Goal: Transaction & Acquisition: Purchase product/service

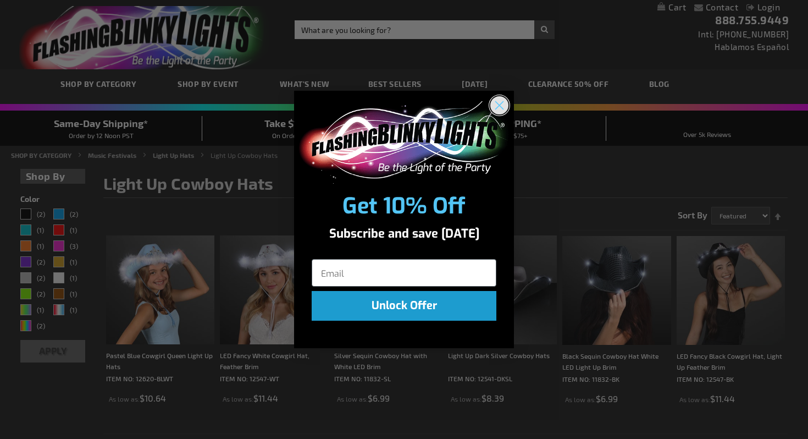
click at [499, 100] on circle "Close dialog" at bounding box center [499, 105] width 18 height 18
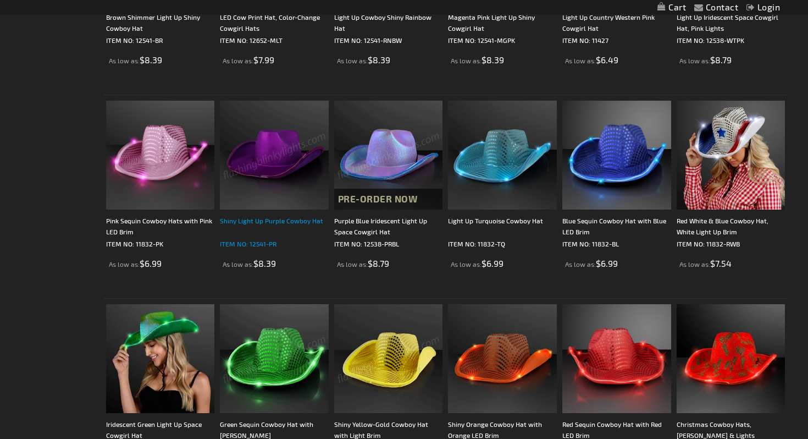
scroll to position [514, 0]
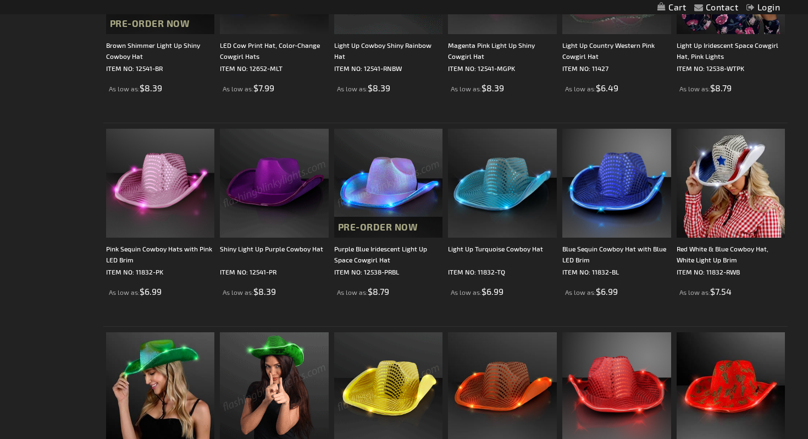
click at [281, 161] on img at bounding box center [274, 183] width 109 height 109
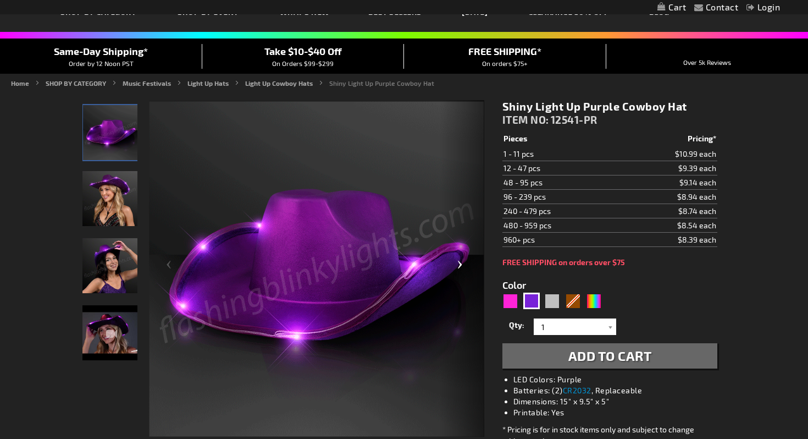
scroll to position [78, 0]
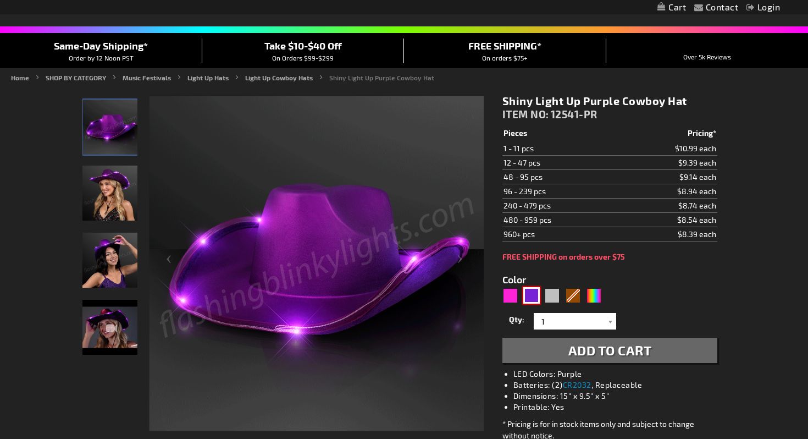
click at [530, 294] on div "Purple" at bounding box center [531, 295] width 16 height 16
click at [610, 321] on div at bounding box center [610, 321] width 11 height 16
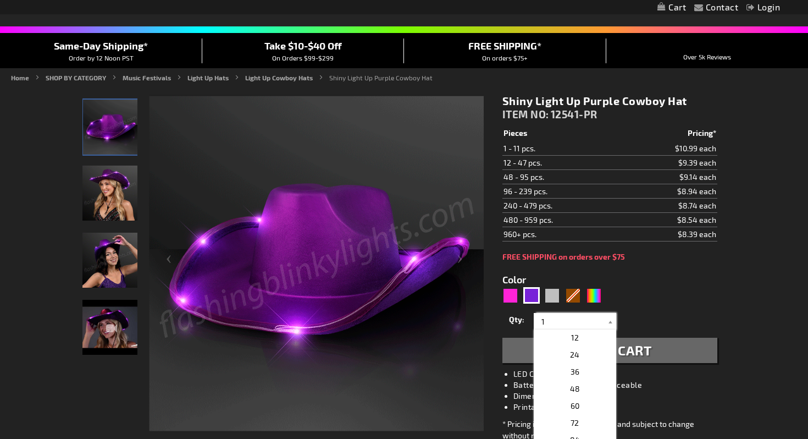
scroll to position [187, 0]
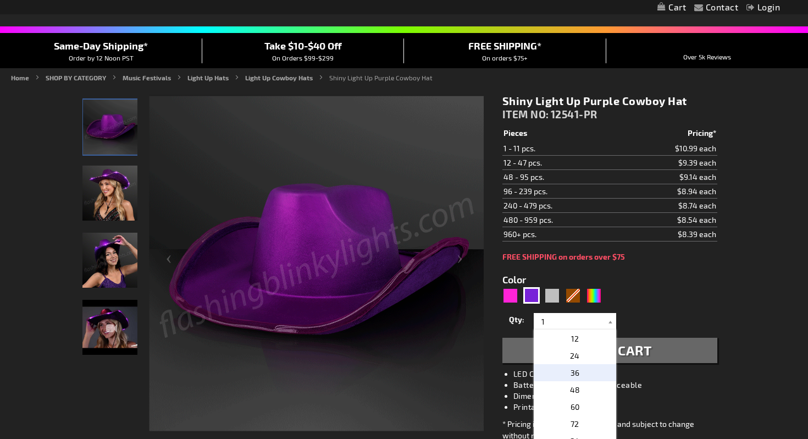
click at [581, 370] on p "36" at bounding box center [575, 372] width 82 height 17
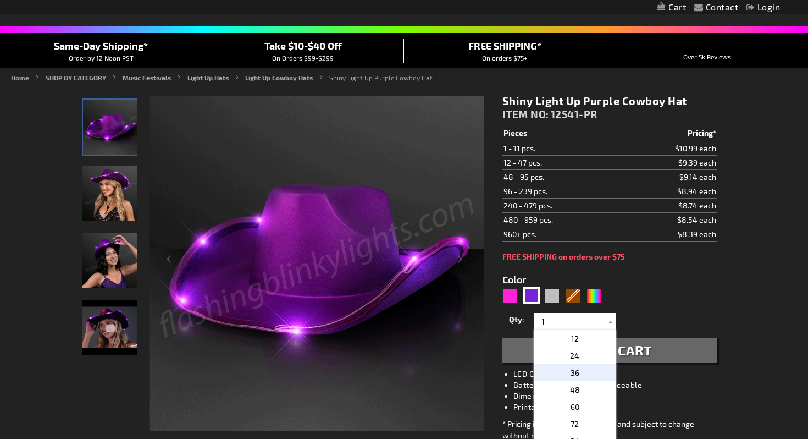
type input "36"
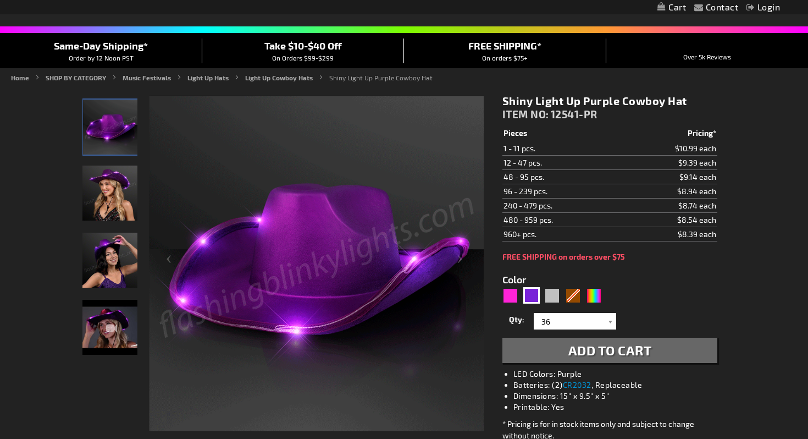
click at [600, 350] on span "Add to Cart" at bounding box center [611, 350] width 84 height 16
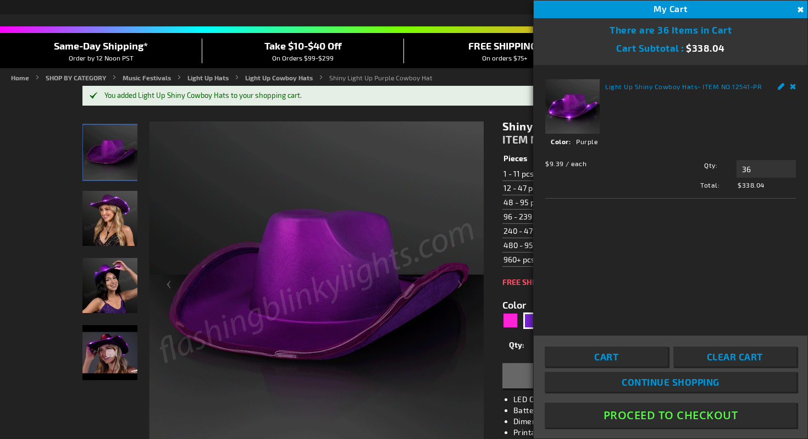
click at [677, 382] on span "Continue Shopping" at bounding box center [671, 381] width 98 height 11
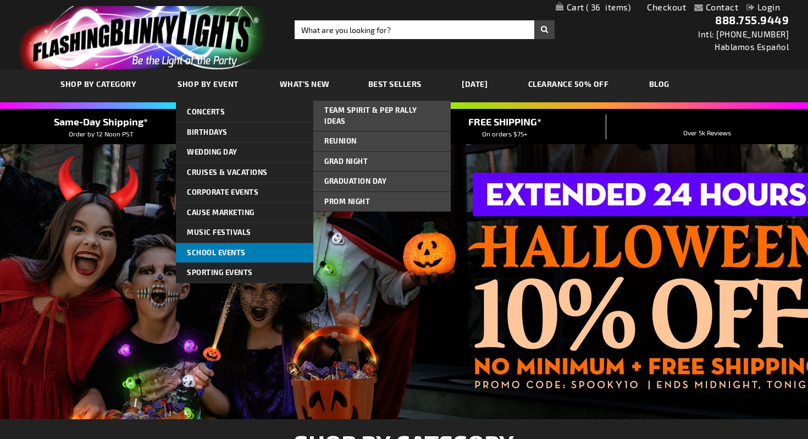
click at [230, 250] on span "School Events" at bounding box center [216, 252] width 59 height 9
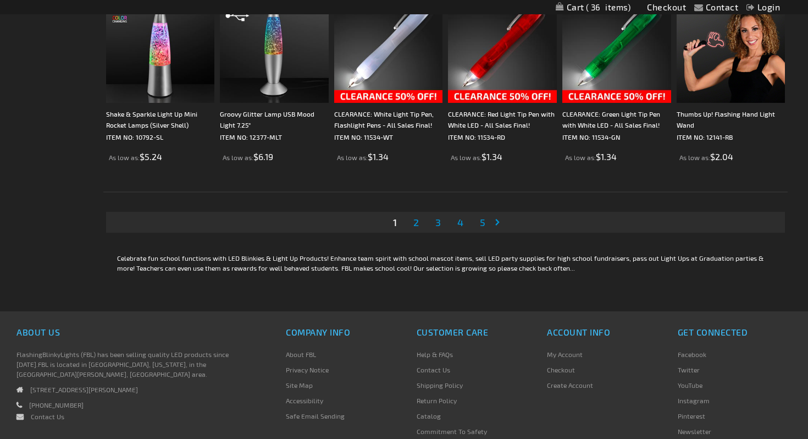
scroll to position [2017, 0]
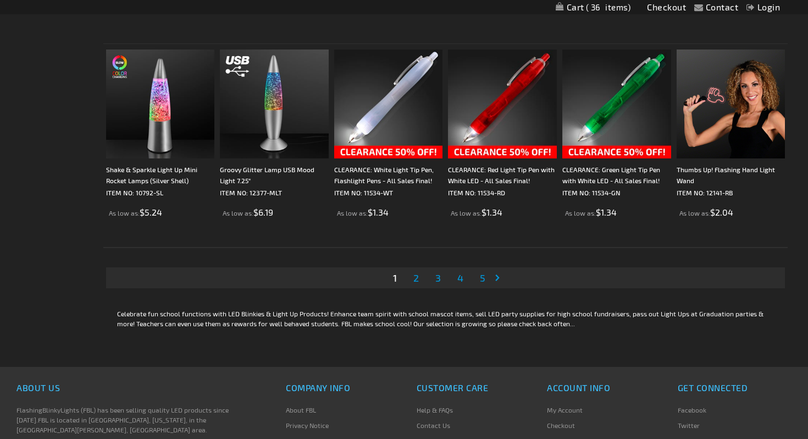
click at [417, 278] on span "2" at bounding box center [415, 278] width 5 height 12
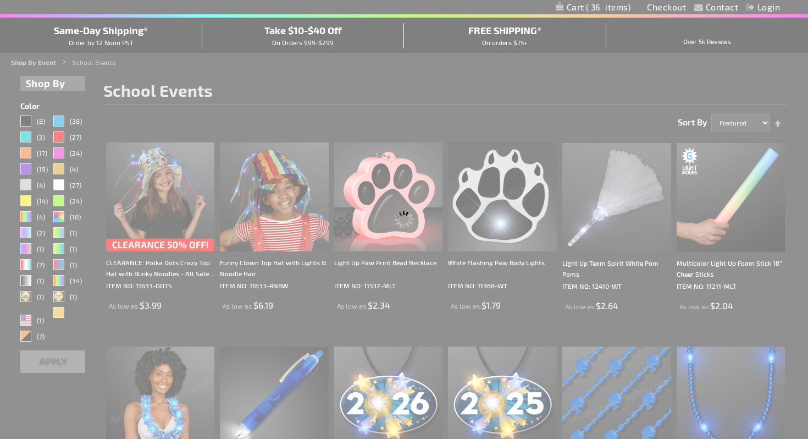
scroll to position [34, 0]
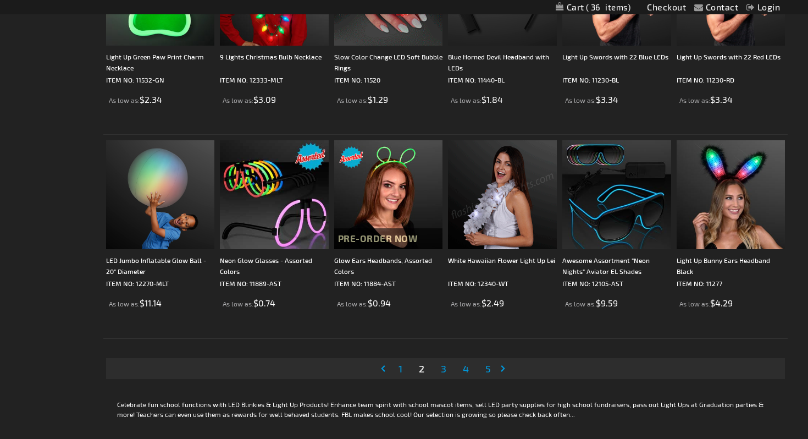
scroll to position [1936, 0]
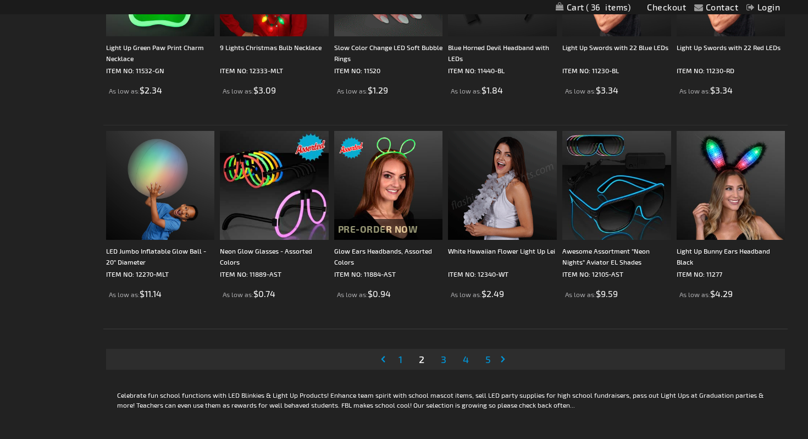
click at [445, 359] on span "3" at bounding box center [443, 359] width 5 height 12
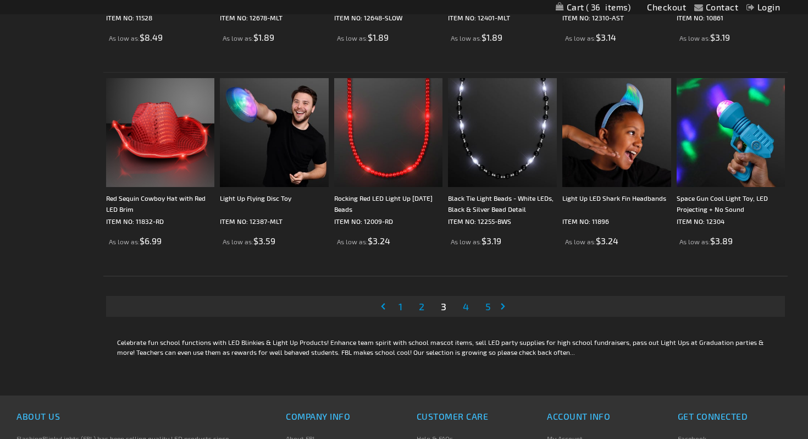
scroll to position [1976, 0]
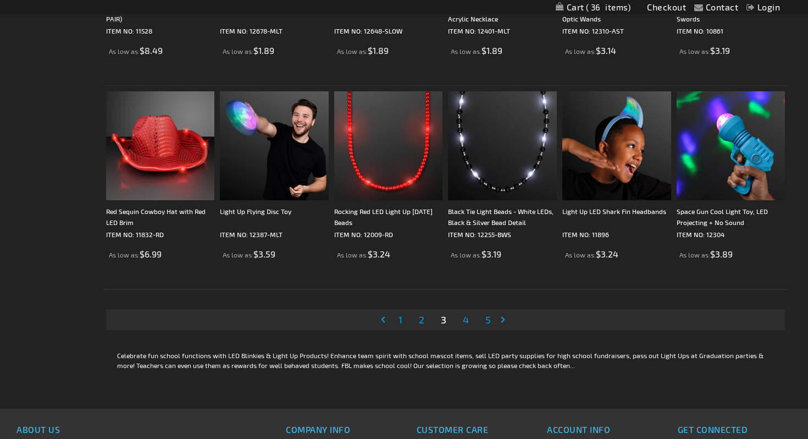
click at [466, 317] on span "4" at bounding box center [466, 319] width 6 height 12
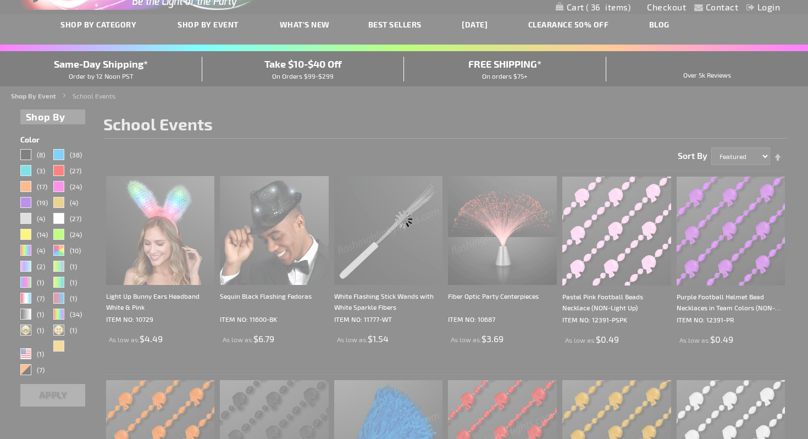
scroll to position [16, 0]
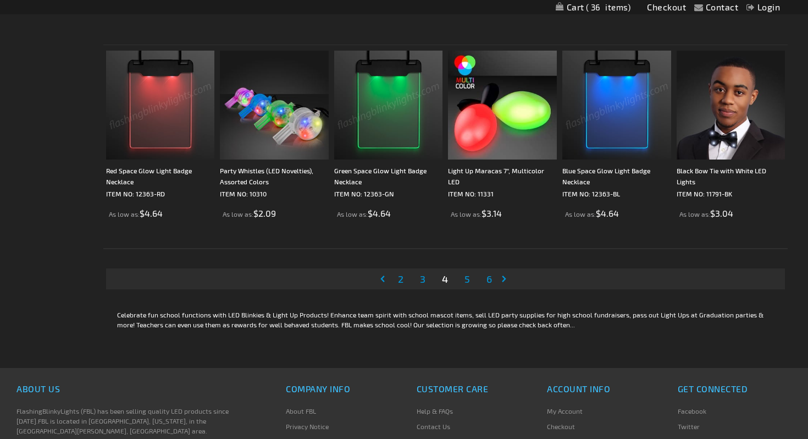
scroll to position [2016, 0]
click at [467, 277] on span "5" at bounding box center [467, 279] width 5 height 12
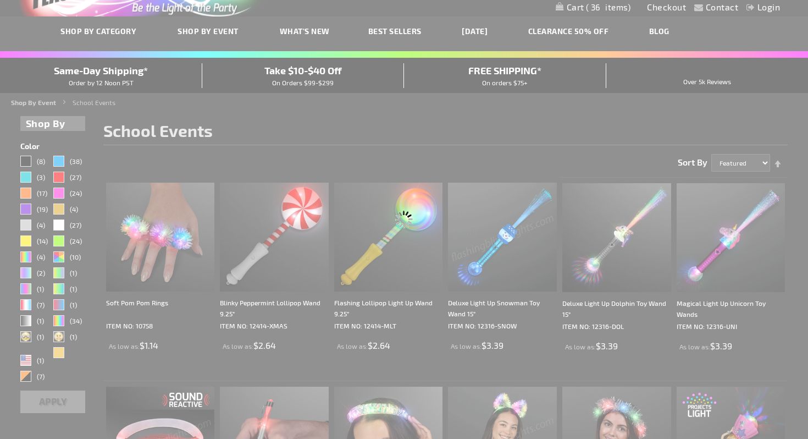
scroll to position [14, 0]
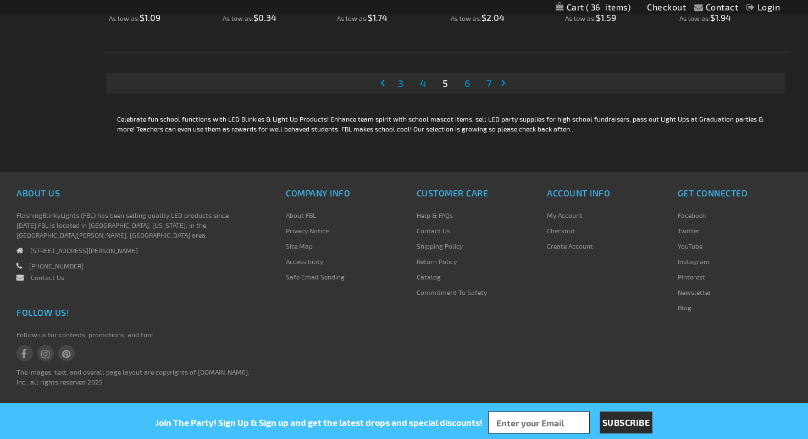
scroll to position [2185, 0]
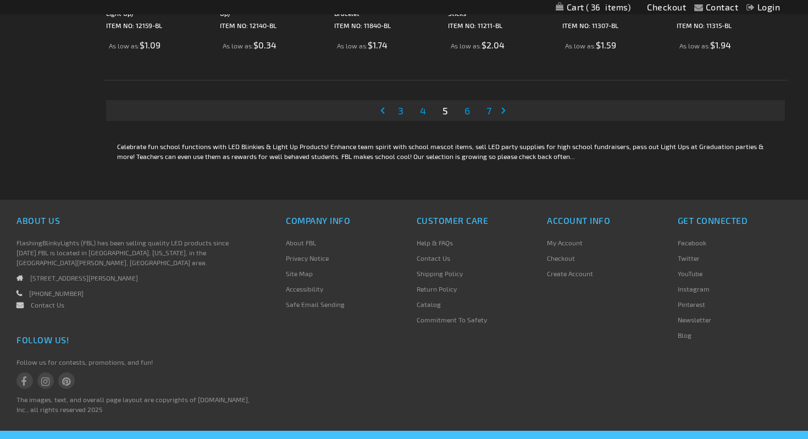
click at [467, 113] on span "6" at bounding box center [467, 110] width 5 height 12
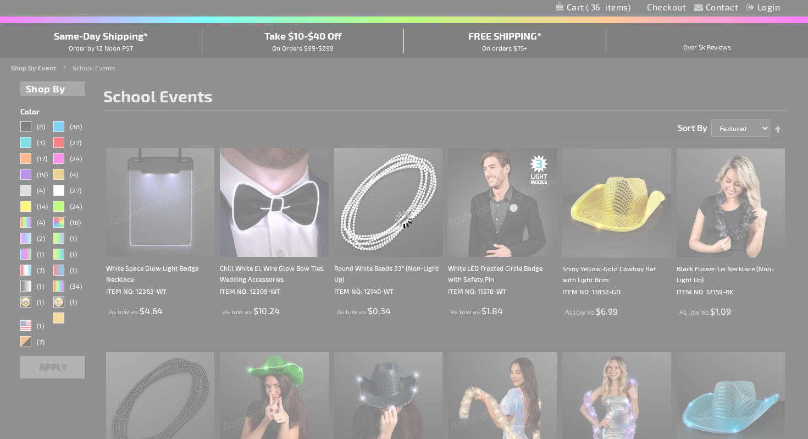
scroll to position [31, 0]
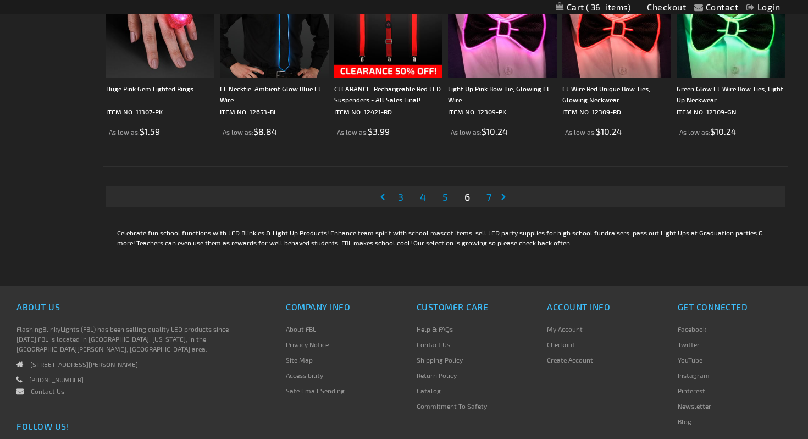
scroll to position [2107, 0]
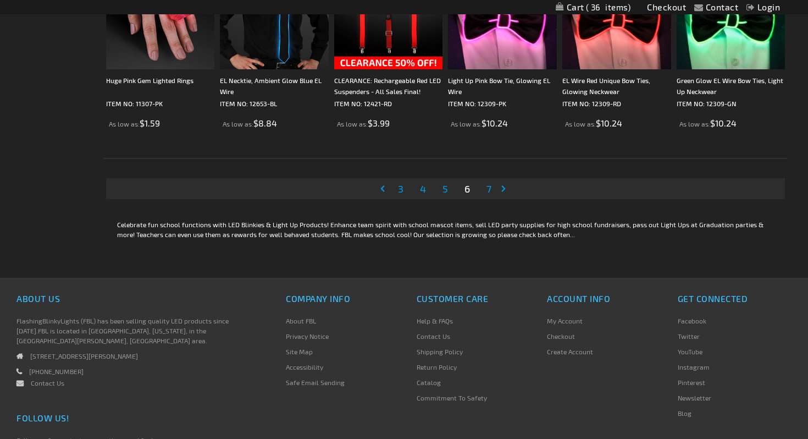
click at [489, 187] on span "7" at bounding box center [489, 189] width 5 height 12
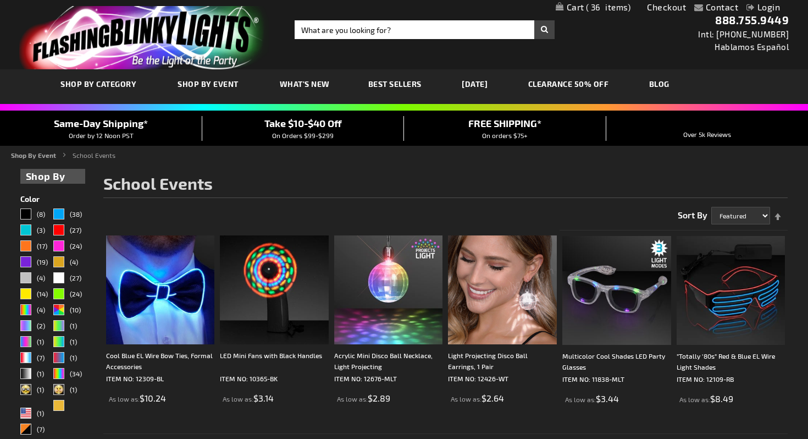
click at [383, 82] on span "Best Sellers" at bounding box center [394, 83] width 53 height 9
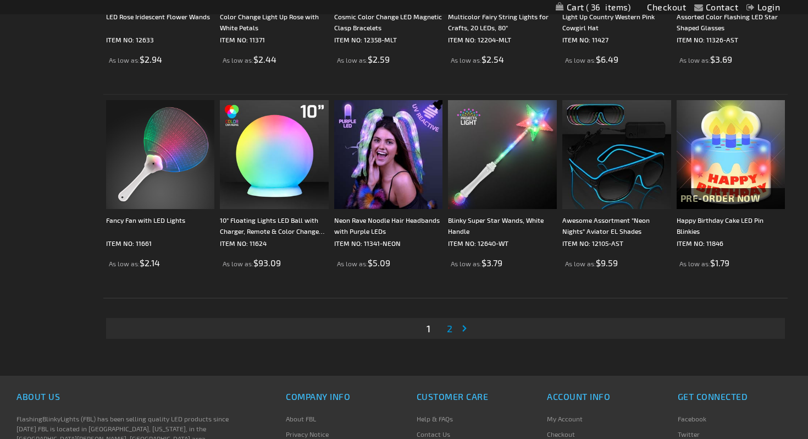
scroll to position [2072, 0]
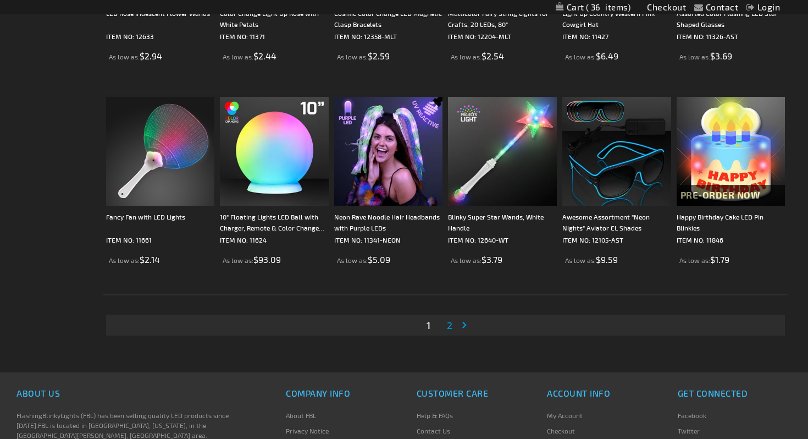
click at [451, 324] on span "2" at bounding box center [449, 325] width 5 height 12
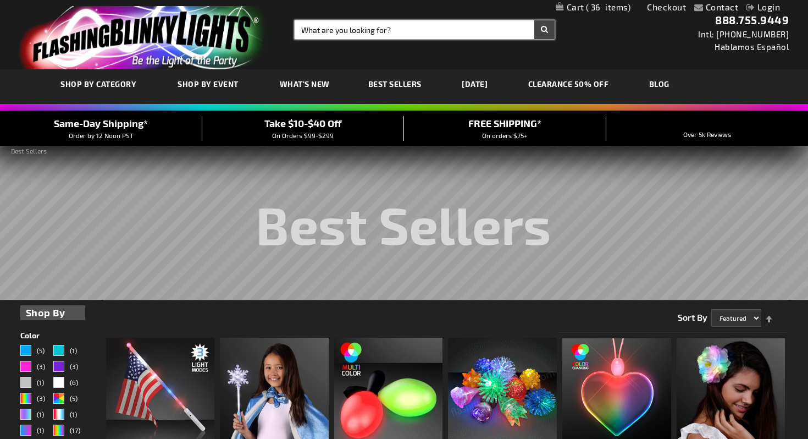
click at [368, 30] on input "Search" at bounding box center [425, 29] width 260 height 19
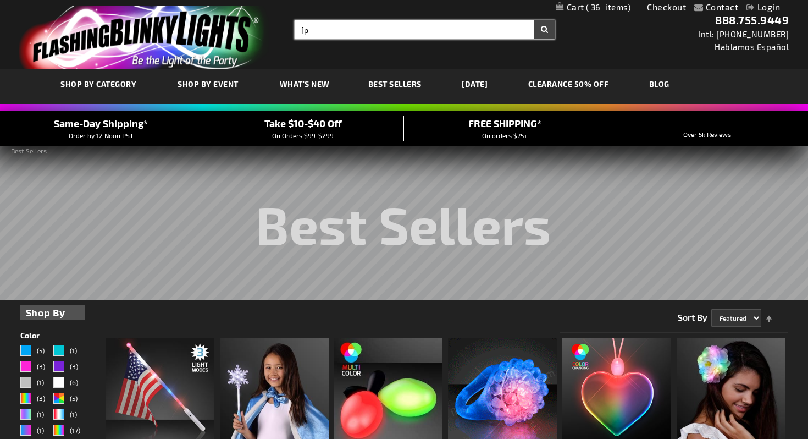
type input "["
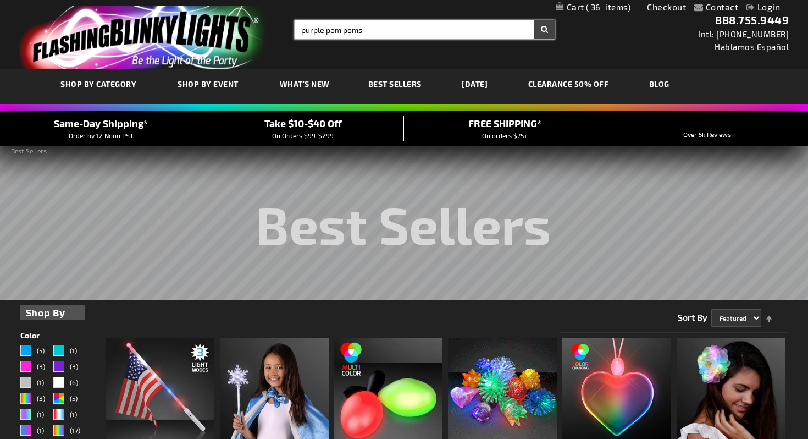
type input "purple pom poms"
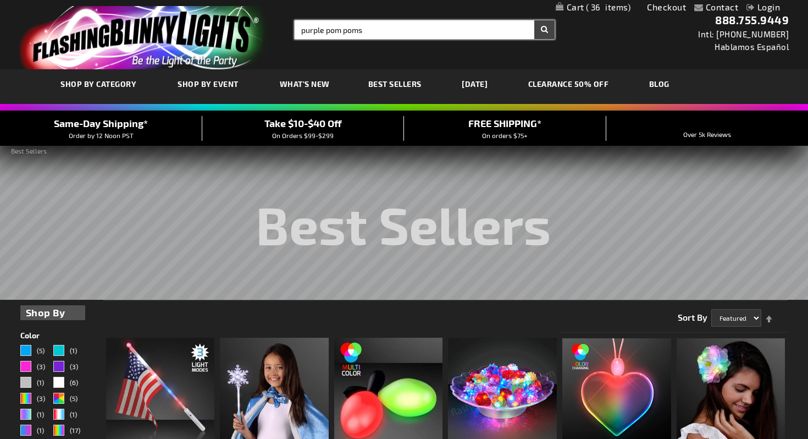
click at [534, 20] on button "Search" at bounding box center [544, 29] width 20 height 19
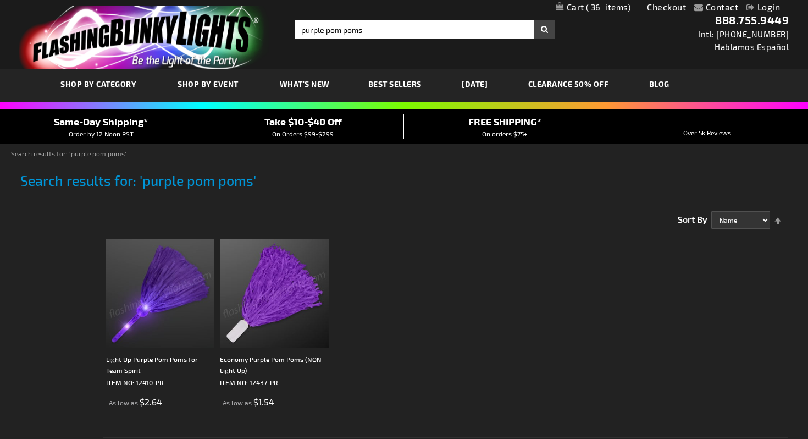
click at [159, 295] on img at bounding box center [160, 293] width 109 height 109
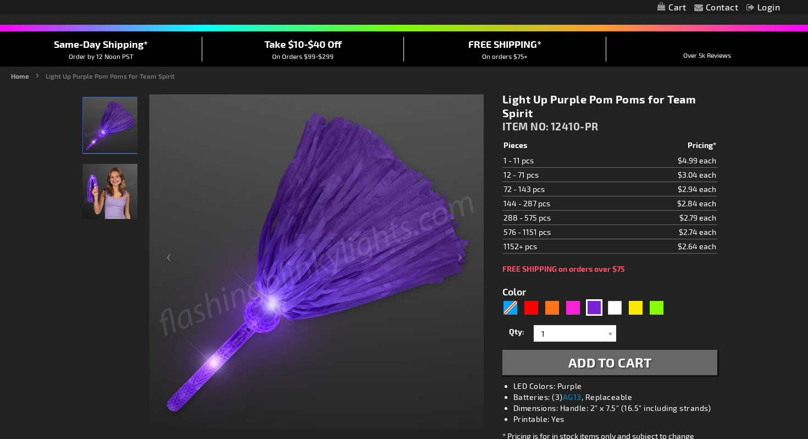
scroll to position [88, 0]
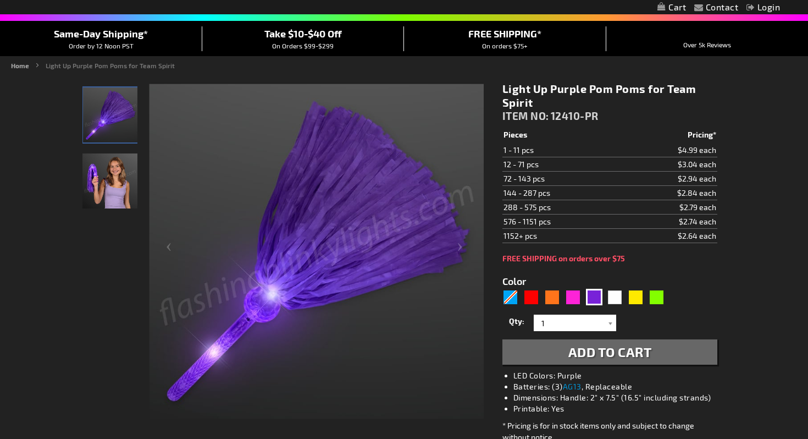
click at [122, 185] on img "Girl displaying Light Up Purple Pom Poms for Team Spirit" at bounding box center [109, 180] width 55 height 55
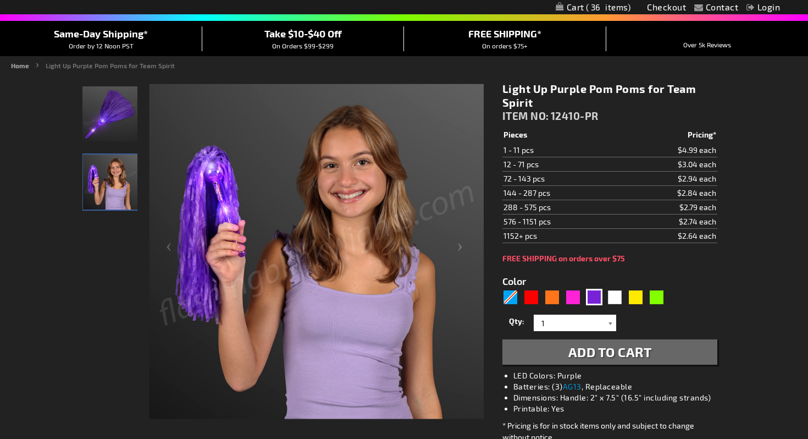
click at [610, 319] on div at bounding box center [610, 323] width 11 height 16
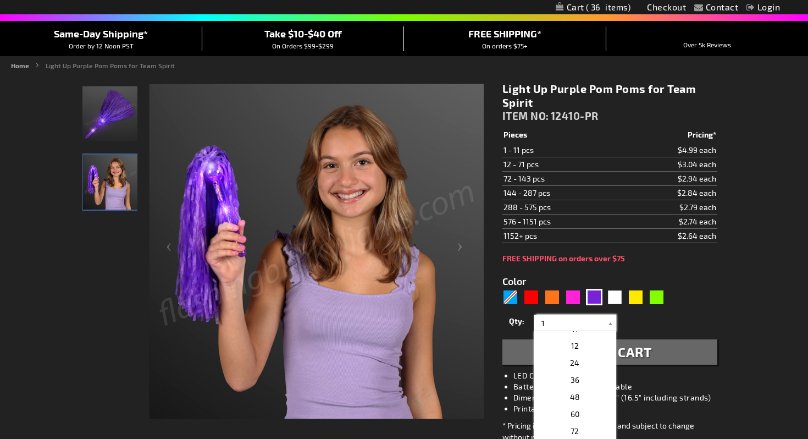
scroll to position [183, 0]
click at [580, 345] on p "12" at bounding box center [575, 344] width 82 height 17
type input "12"
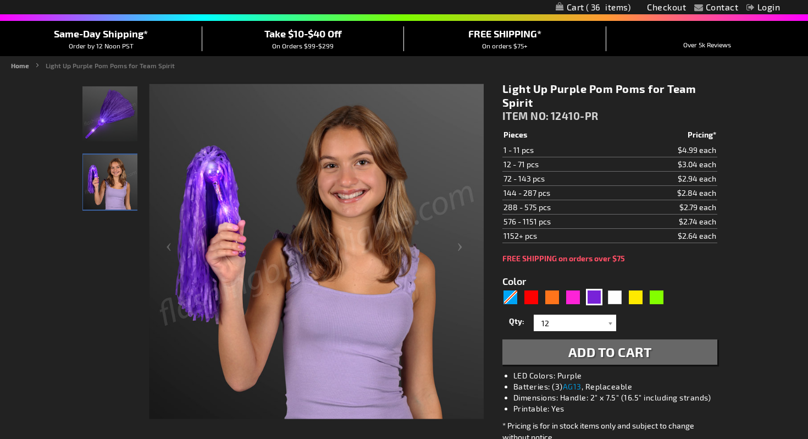
click at [613, 352] on span "Add to Cart" at bounding box center [611, 352] width 84 height 16
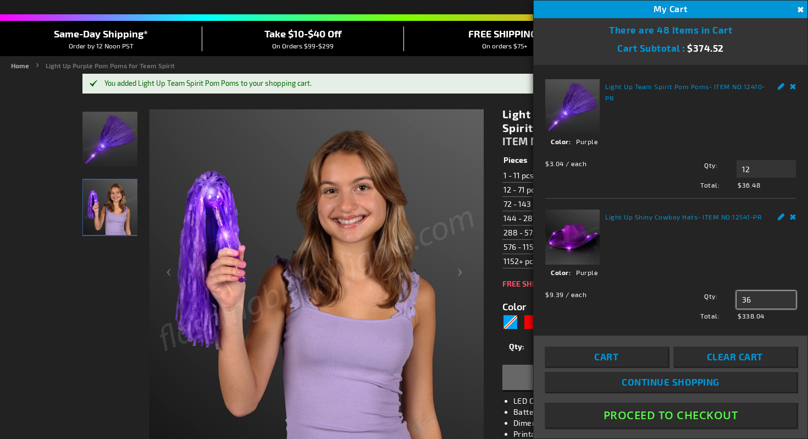
click at [758, 303] on input "36" at bounding box center [766, 300] width 59 height 18
type input "3"
type input "24"
click at [666, 321] on div "Close There are 48 Items in Cart Cart Subtotal $374.52 Proceed to Checkout Rece…" at bounding box center [671, 237] width 274 height 438
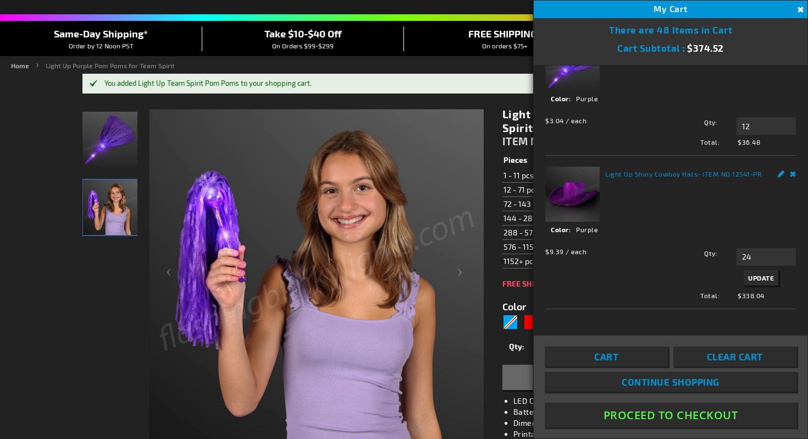
click at [637, 358] on link "Cart" at bounding box center [606, 356] width 123 height 20
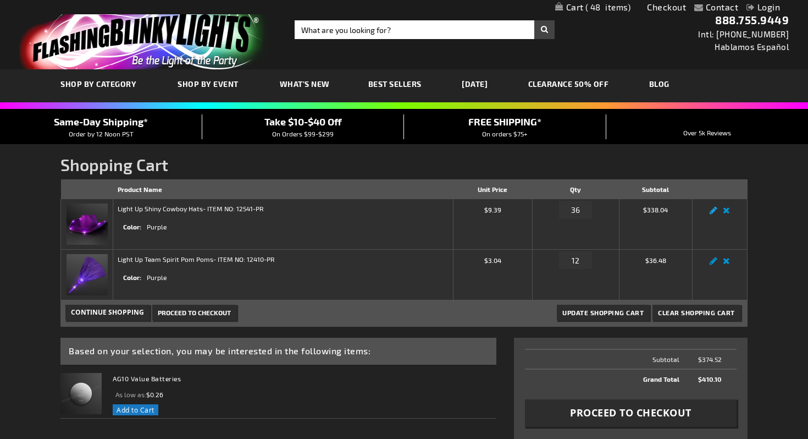
click at [715, 213] on link "Edit" at bounding box center [713, 213] width 13 height 0
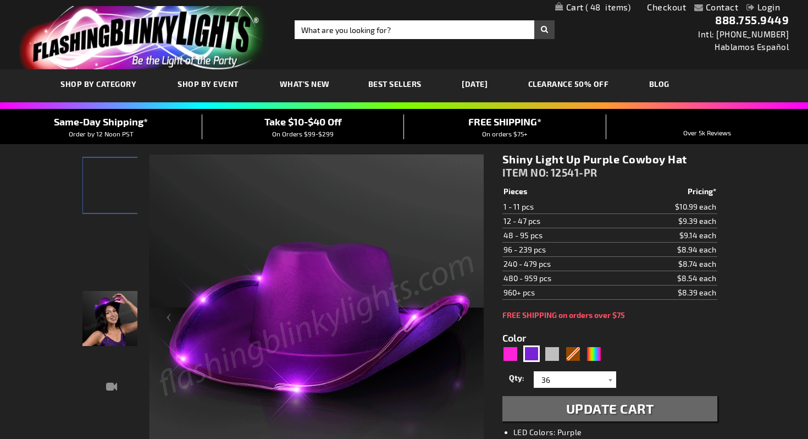
select select
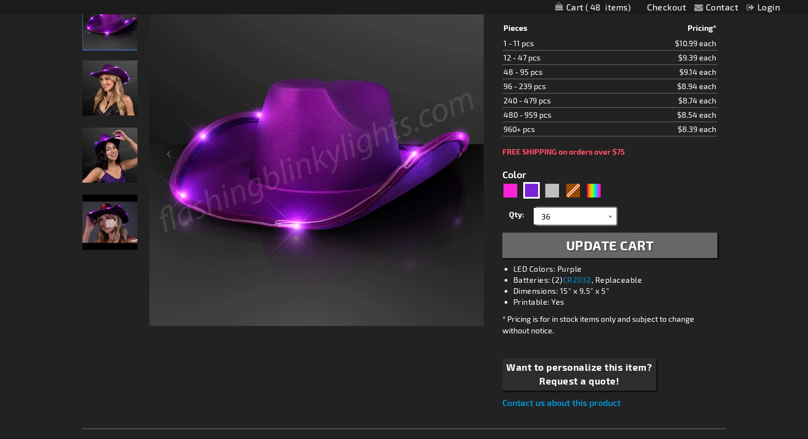
click at [558, 217] on input "36" at bounding box center [577, 216] width 80 height 16
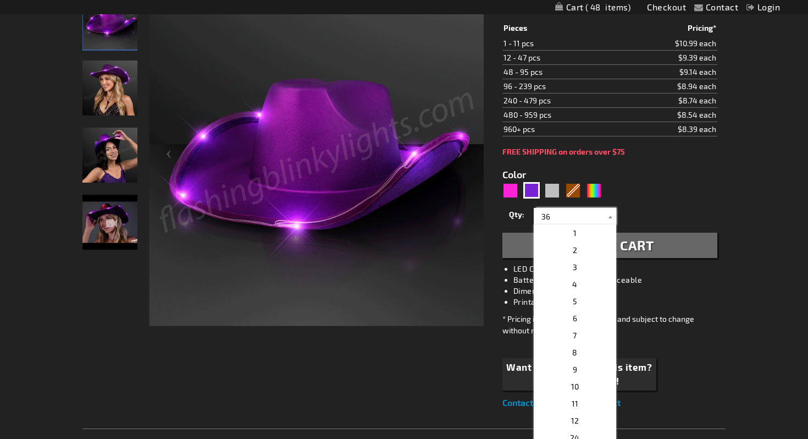
type input "3"
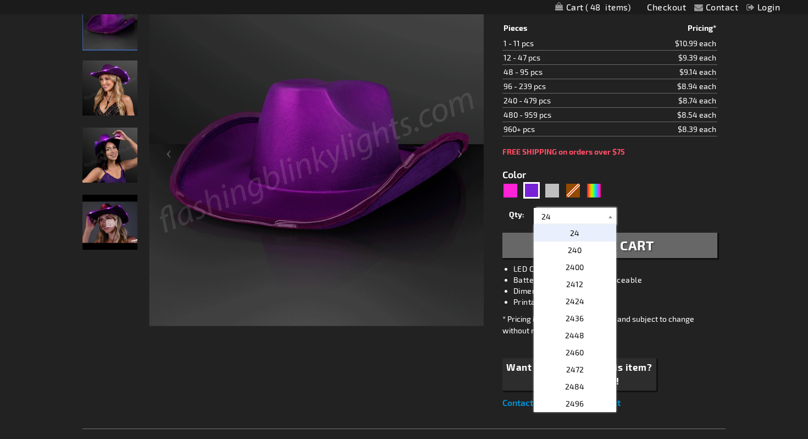
type input "24"
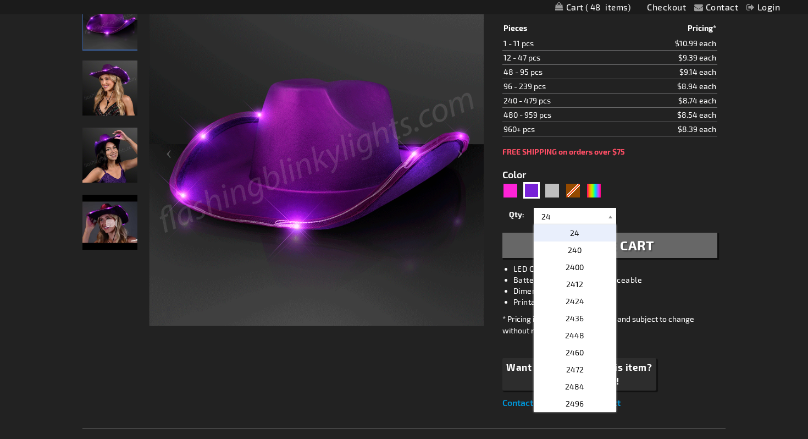
click at [593, 231] on p "24" at bounding box center [575, 232] width 82 height 17
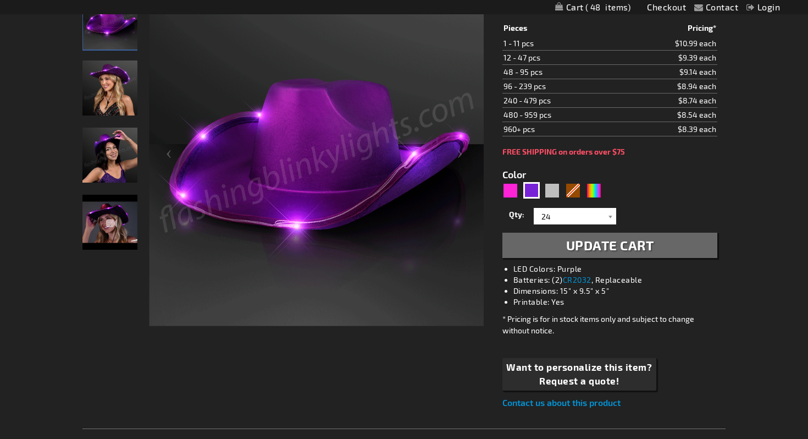
click at [613, 252] on span "Update Cart" at bounding box center [610, 245] width 88 height 16
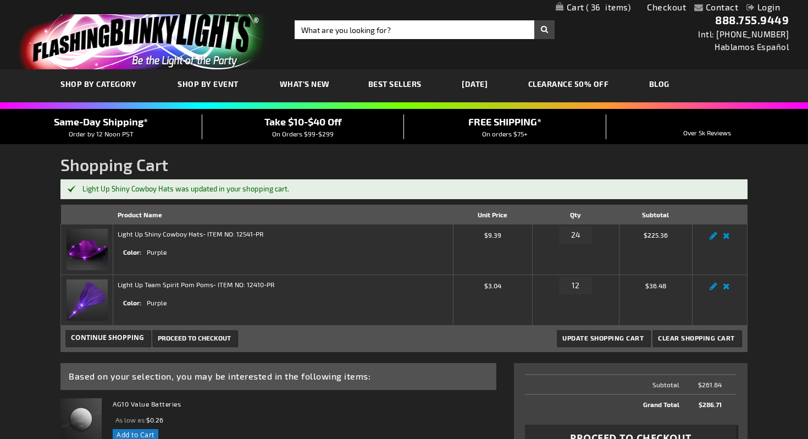
click at [613, 84] on link "CLEARANCE 50% OFF" at bounding box center [568, 83] width 97 height 37
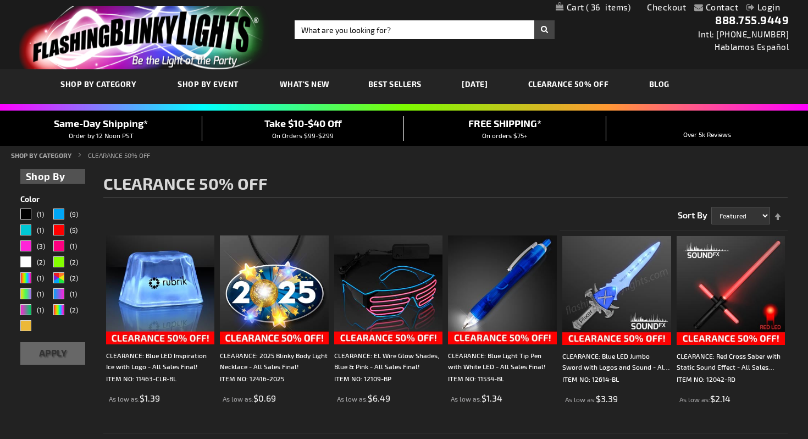
click at [312, 80] on span "What's New" at bounding box center [305, 83] width 50 height 9
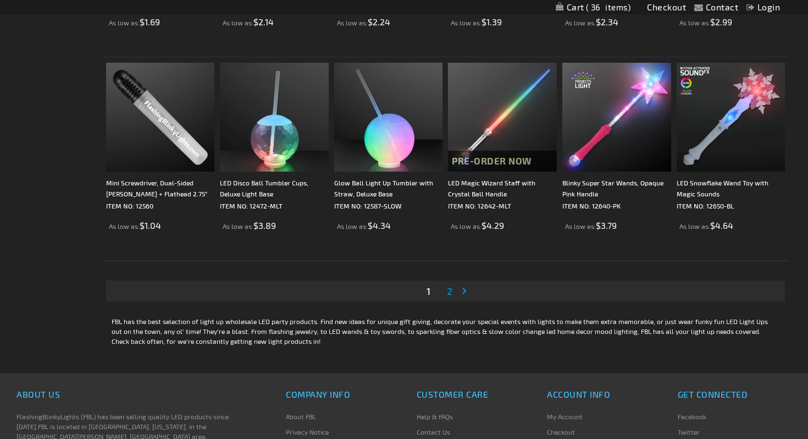
scroll to position [2005, 0]
click at [452, 289] on span "2" at bounding box center [449, 290] width 5 height 12
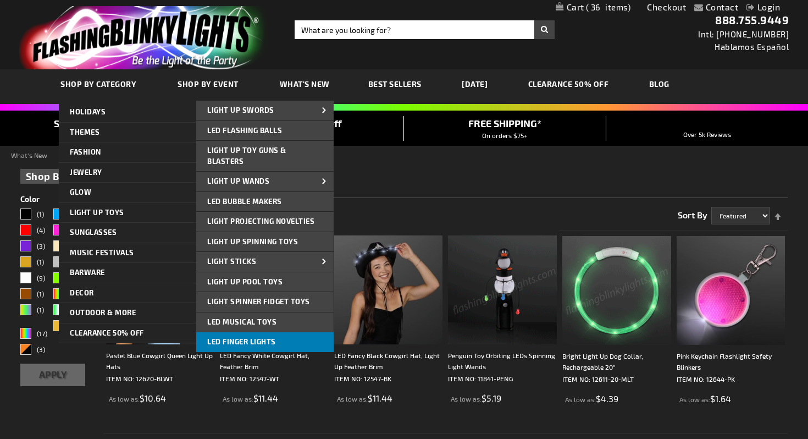
click at [251, 336] on link "LED Finger Lights" at bounding box center [264, 342] width 137 height 20
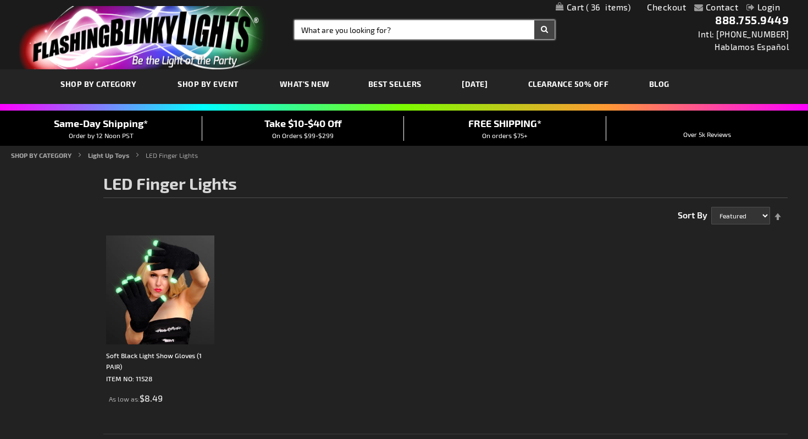
click at [340, 31] on input "Search" at bounding box center [425, 29] width 260 height 19
type input "purple"
click at [534, 20] on button "Search" at bounding box center [544, 29] width 20 height 19
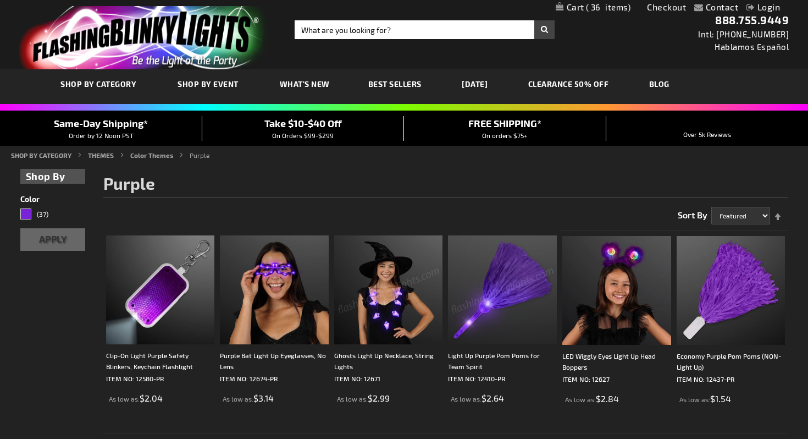
click at [611, 8] on span "36" at bounding box center [608, 7] width 45 height 10
click at [595, 3] on span "36" at bounding box center [608, 7] width 45 height 10
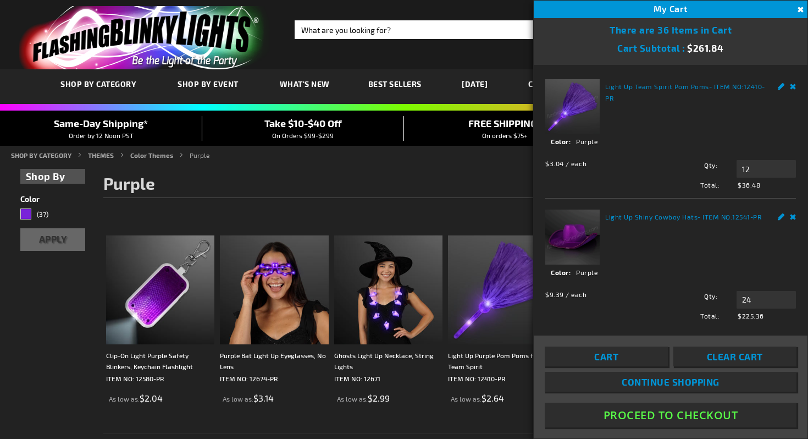
click at [628, 359] on link "Cart" at bounding box center [606, 356] width 123 height 20
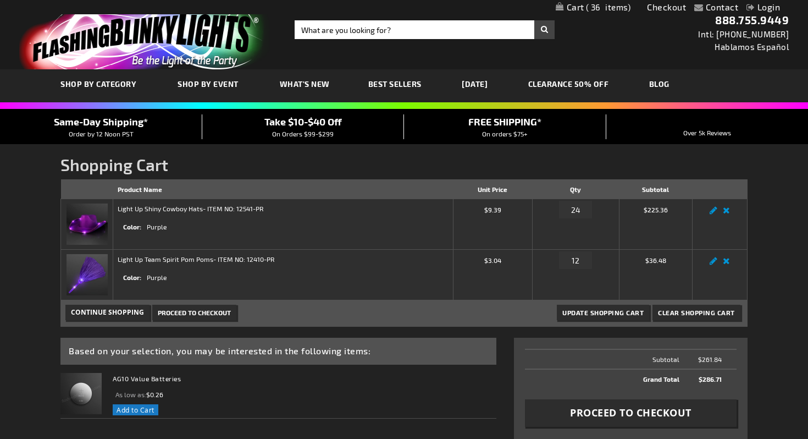
click at [435, 301] on div "Update Shopping Cart Clear Shopping Cart Continue Shopping Proceed to Checkout" at bounding box center [403, 313] width 687 height 26
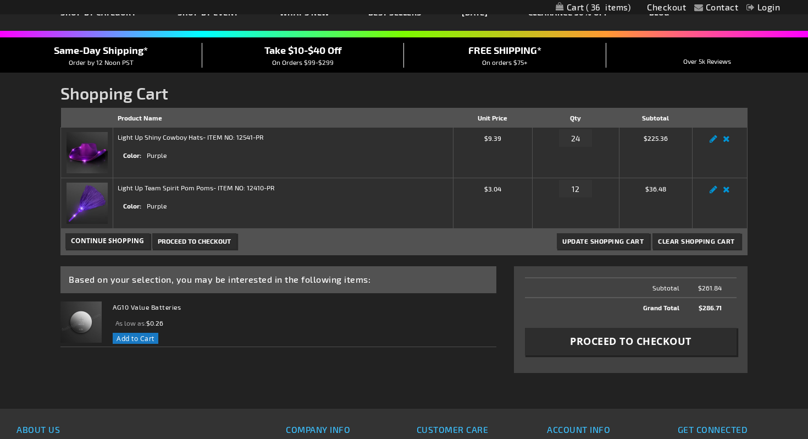
scroll to position [78, 0]
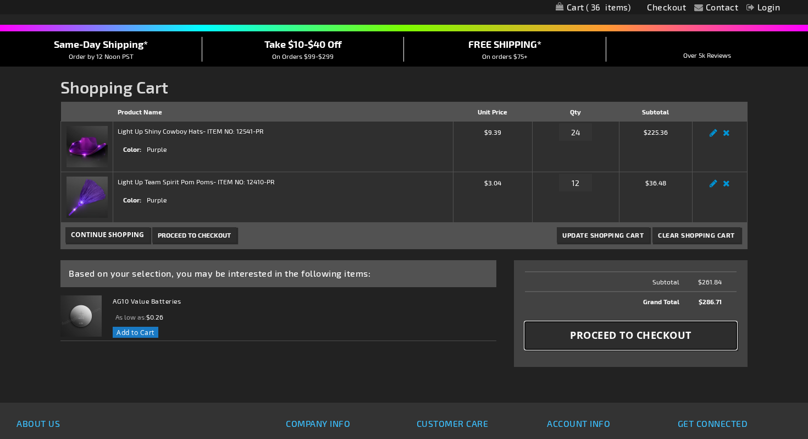
click at [633, 335] on span "Proceed to Checkout" at bounding box center [631, 335] width 122 height 14
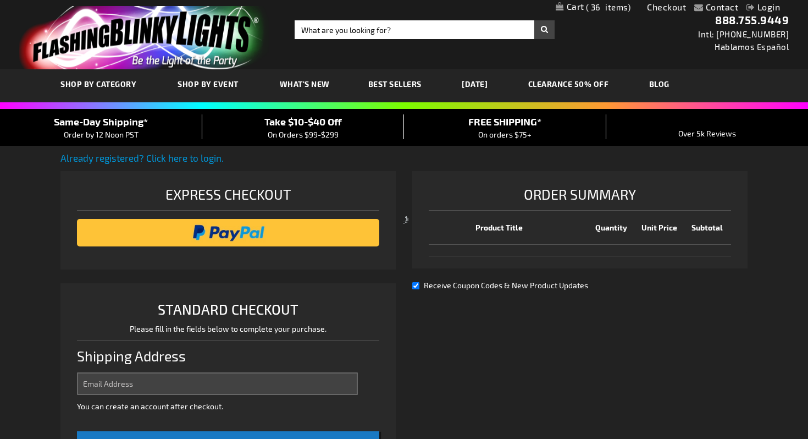
select select "US"
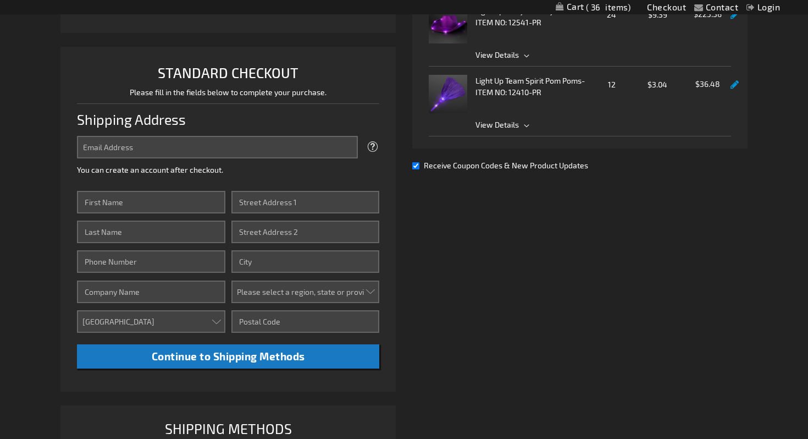
scroll to position [187, 0]
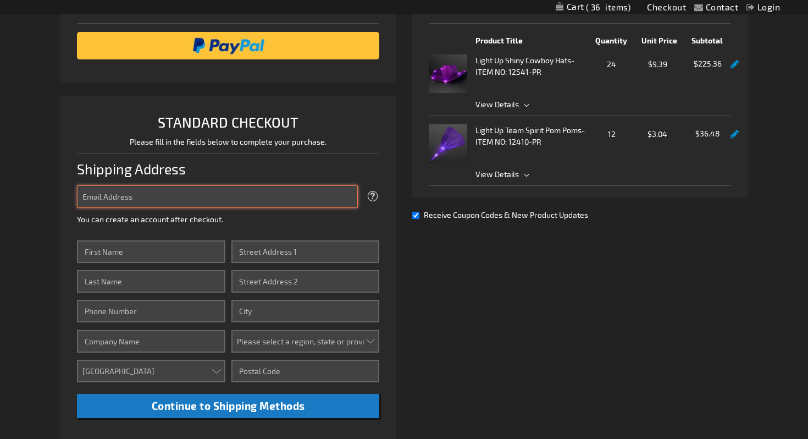
click at [127, 196] on input "Email Address" at bounding box center [217, 196] width 281 height 23
type input "[EMAIL_ADDRESS][DOMAIN_NAME]"
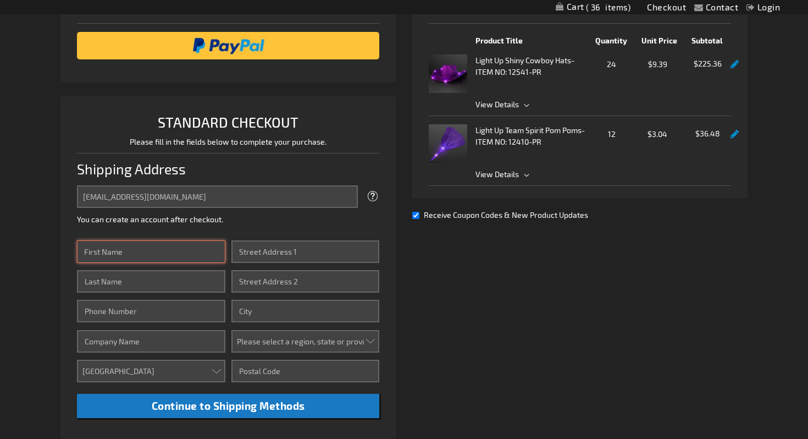
click at [178, 255] on input "First Name" at bounding box center [151, 251] width 148 height 23
type input "Sonja"
type input "Greenway"
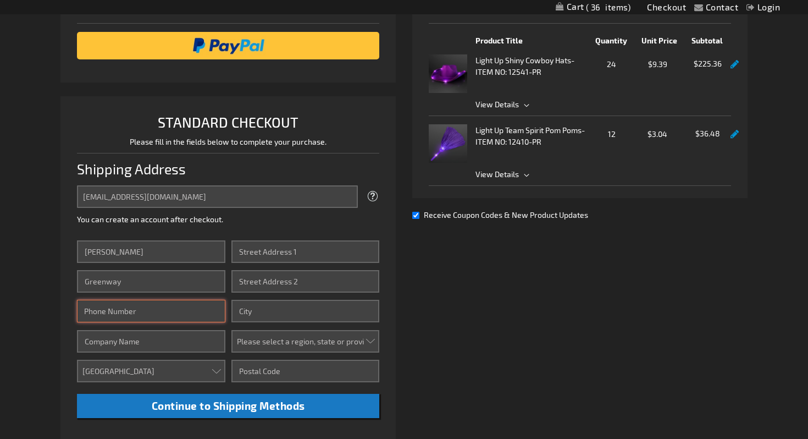
type input "9705864439"
type input "Estes Park Middle School"
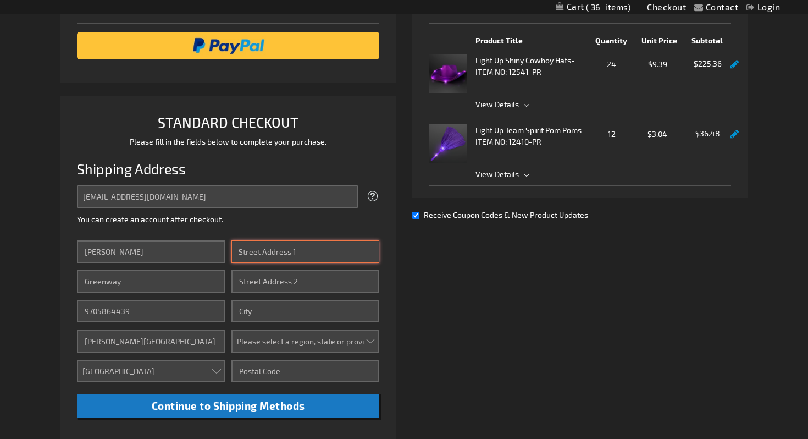
type input "1500 Manford Ave"
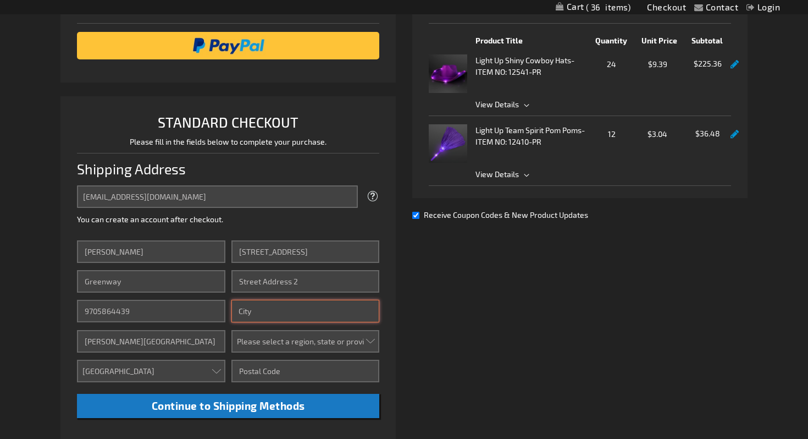
type input "Estes Park"
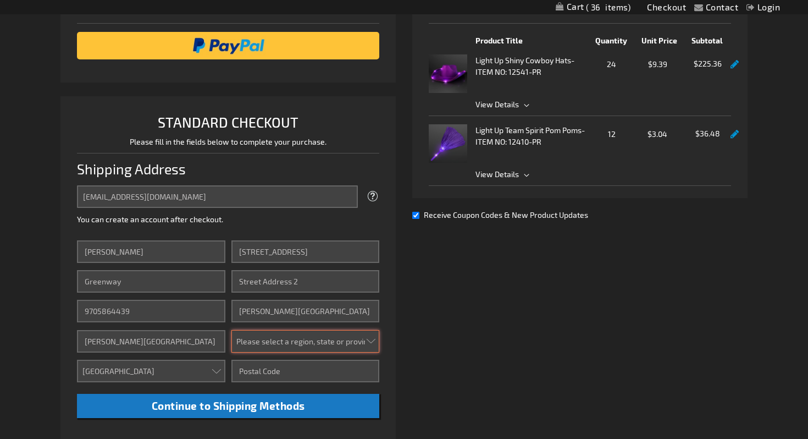
select select "13"
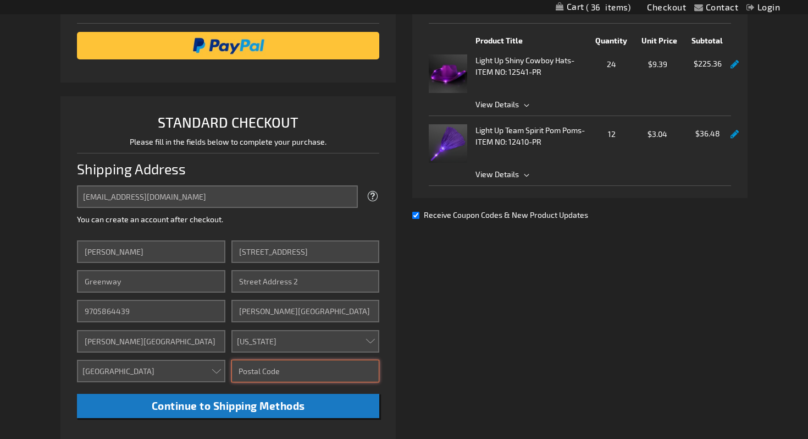
type input "80517"
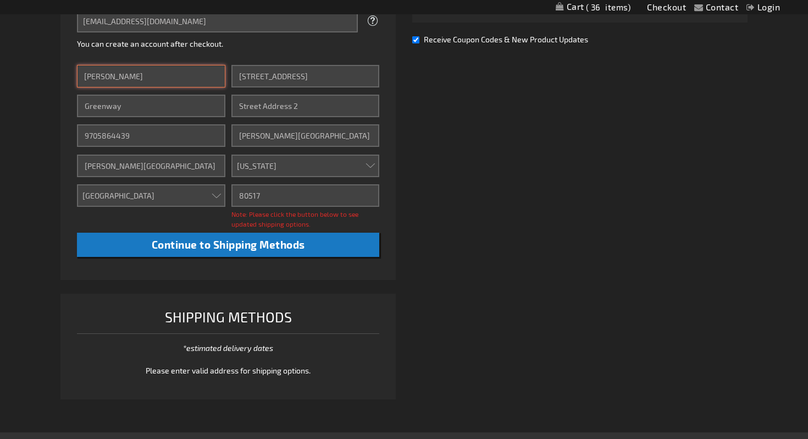
scroll to position [363, 0]
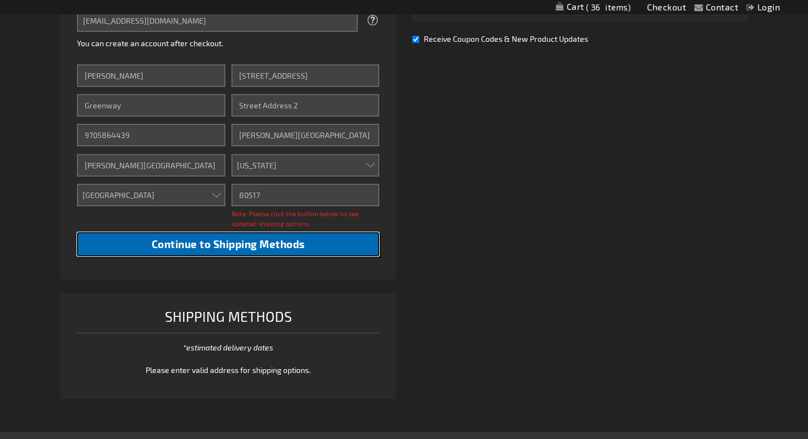
click at [313, 245] on button "Continue to Shipping Methods" at bounding box center [228, 244] width 302 height 25
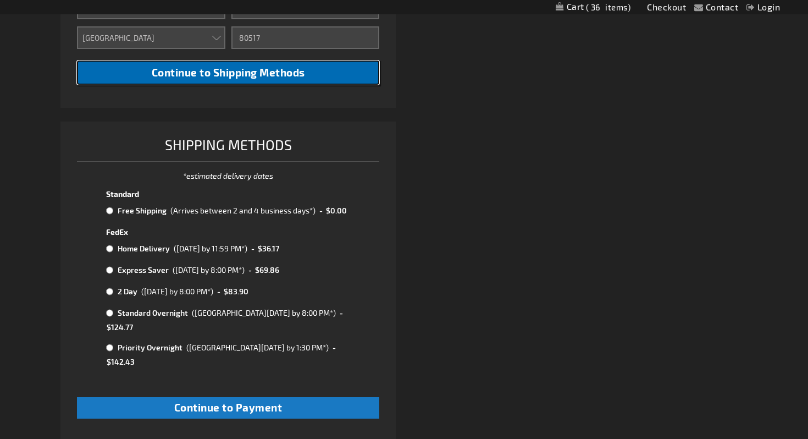
scroll to position [520, 0]
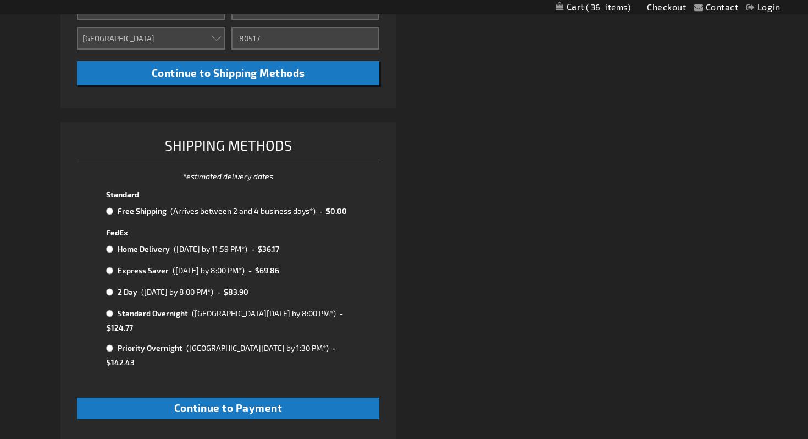
click at [110, 209] on input "radio" at bounding box center [109, 211] width 7 height 9
radio input "true"
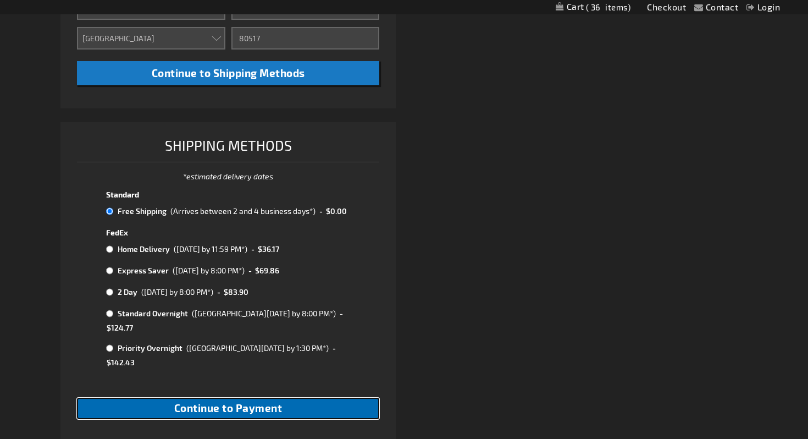
click at [229, 401] on span "Continue to Payment" at bounding box center [228, 407] width 108 height 13
checkbox input "true"
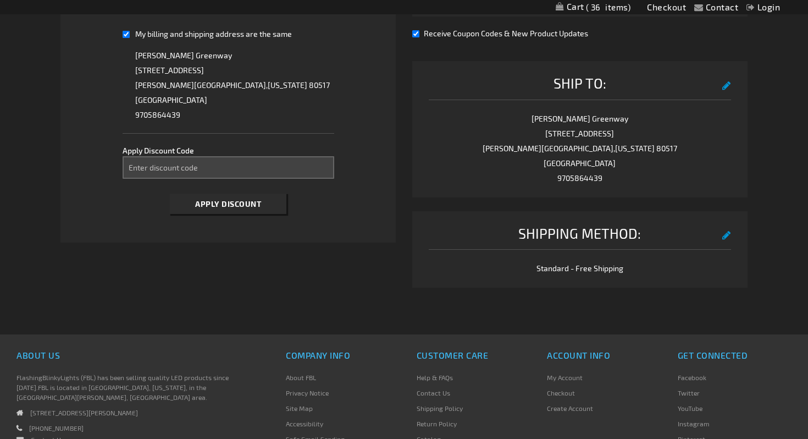
scroll to position [388, 0]
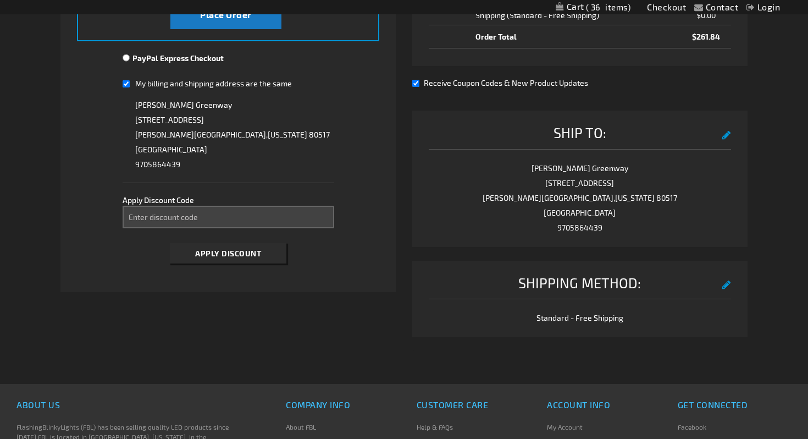
click at [418, 81] on input "Receive Coupon Codes & New Product Updates" at bounding box center [415, 83] width 7 height 7
checkbox input "false"
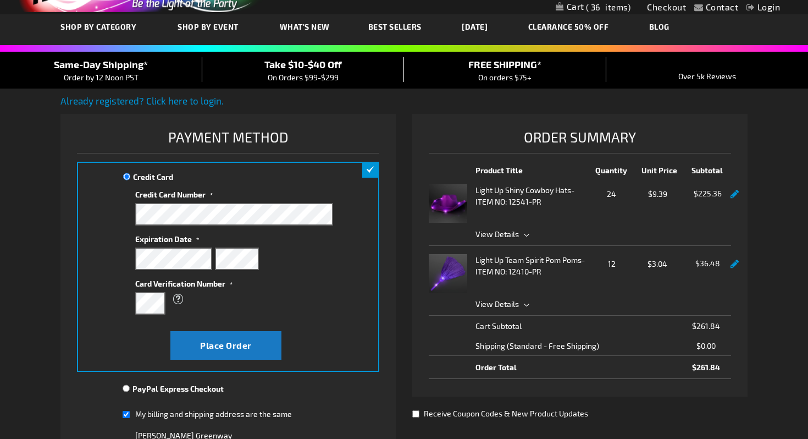
scroll to position [62, 0]
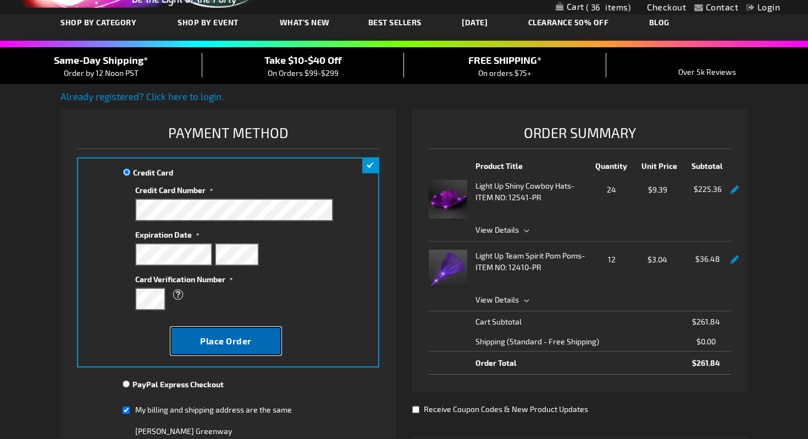
click at [235, 341] on span "Place Order" at bounding box center [226, 340] width 52 height 10
